Goal: Task Accomplishment & Management: Use online tool/utility

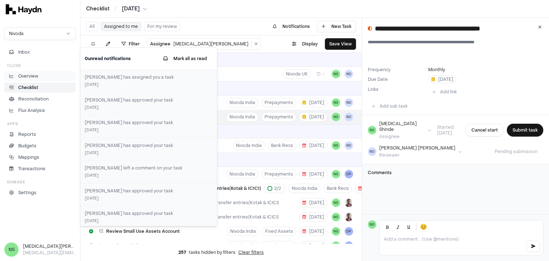
click at [35, 73] on p "Overview" at bounding box center [28, 76] width 20 height 6
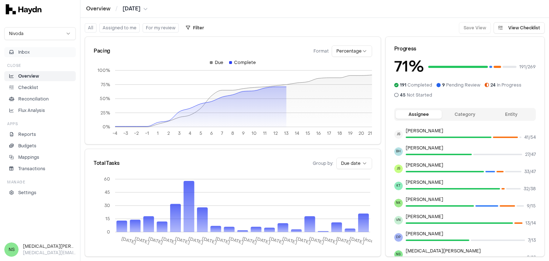
click at [43, 50] on button "Inbox" at bounding box center [40, 52] width 72 height 10
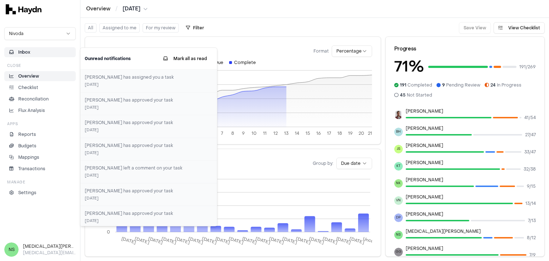
scroll to position [36, 0]
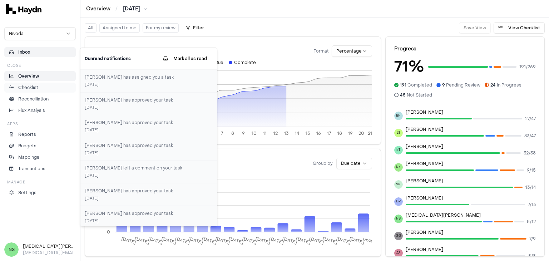
click at [36, 87] on p "Checklist" at bounding box center [28, 87] width 20 height 6
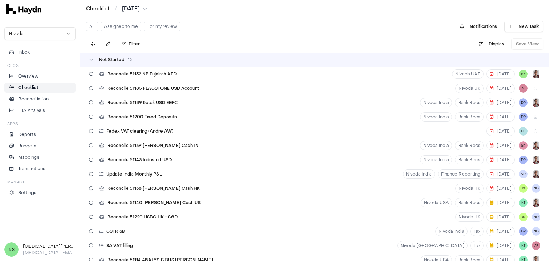
click at [126, 28] on button "Assigned to me" at bounding box center [121, 26] width 40 height 9
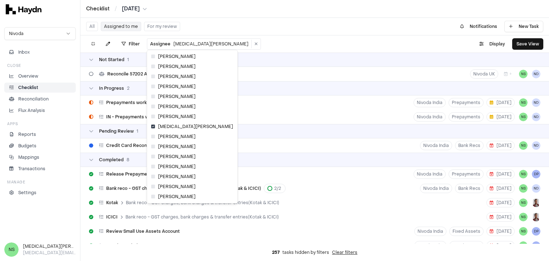
click at [167, 44] on html "Checklist / [DATE] Nivoda Inbox Close Overview Checklist Reconciliation Flux An…" at bounding box center [274, 130] width 549 height 261
click at [153, 185] on icon at bounding box center [153, 187] width 4 height 4
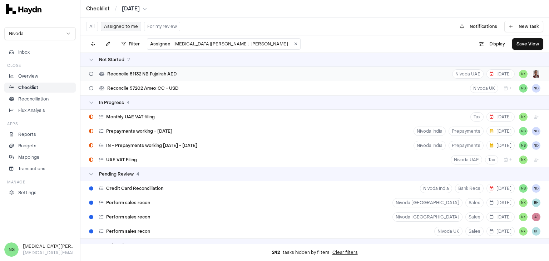
click at [169, 73] on span "Reconcile 51132 NB Fujairah AED" at bounding box center [141, 74] width 69 height 6
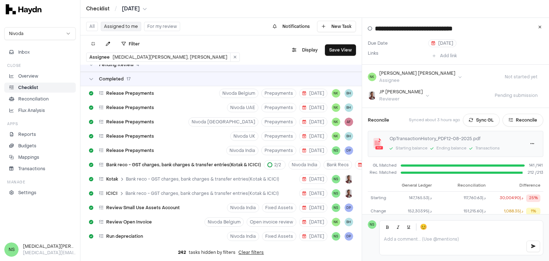
scroll to position [107, 0]
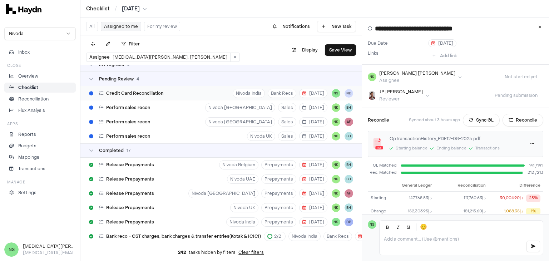
click at [185, 86] on div "Credit Card Reconciliation Nivoda India Bank Recs [DATE] NS ND" at bounding box center [220, 93] width 281 height 14
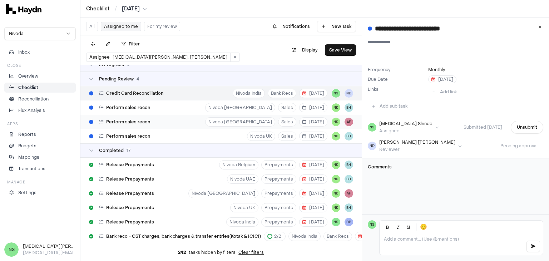
click at [170, 115] on div "Perform sales recon Nivoda [GEOGRAPHIC_DATA] Sales [DATE] NK AF" at bounding box center [220, 122] width 281 height 14
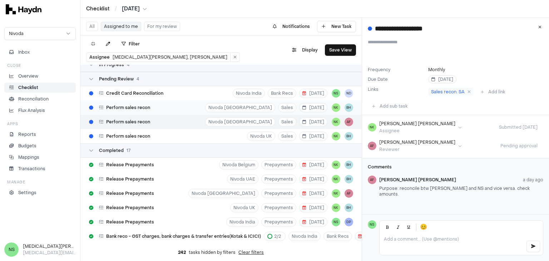
click at [206, 101] on div "Perform sales recon Nivoda [GEOGRAPHIC_DATA] Sales [DATE] NK BH" at bounding box center [220, 108] width 281 height 14
click at [192, 129] on div "Perform sales recon Nivoda UK Sales [DATE] NK BH" at bounding box center [220, 136] width 281 height 14
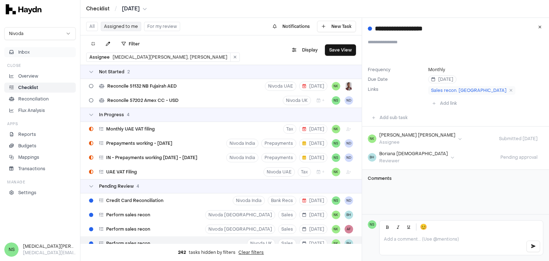
click at [63, 54] on button "Inbox" at bounding box center [40, 52] width 72 height 10
